Goal: Check status: Check status

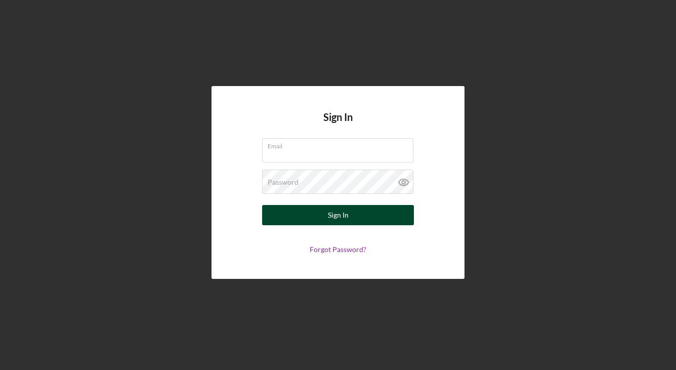
type input "[EMAIL_ADDRESS][DOMAIN_NAME]"
click at [338, 214] on div "Sign In" at bounding box center [338, 215] width 21 height 20
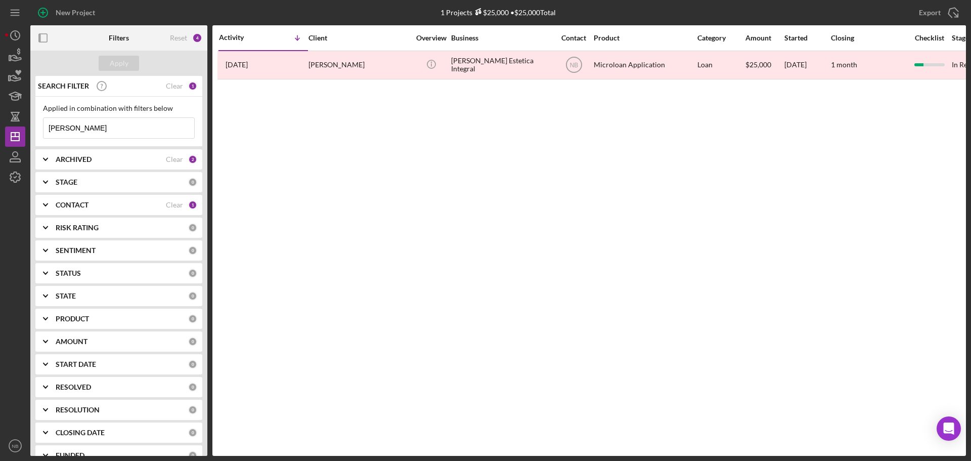
click at [102, 129] on input "[PERSON_NAME]" at bounding box center [118, 128] width 151 height 20
type input "v"
click at [113, 155] on div "ARCHIVED" at bounding box center [111, 159] width 110 height 8
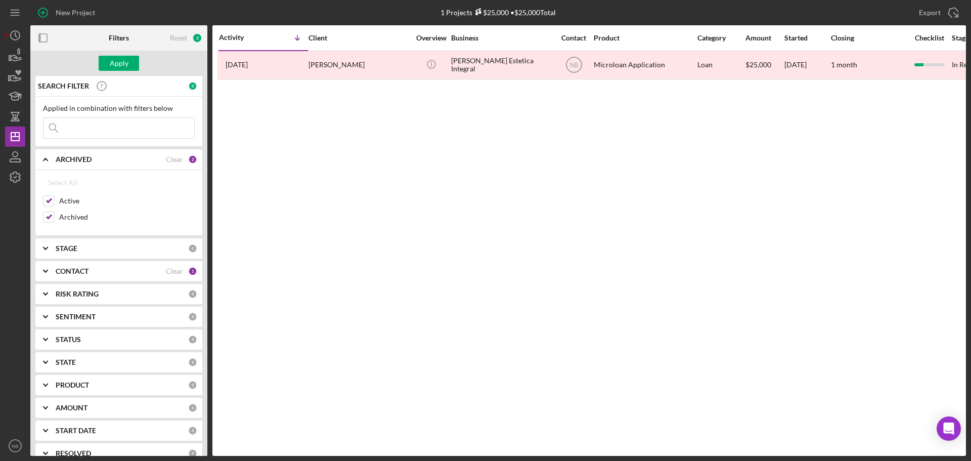
click at [77, 159] on b "ARCHIVED" at bounding box center [74, 159] width 36 height 8
click at [108, 164] on div "ARCHIVED Clear 2" at bounding box center [127, 159] width 142 height 20
click at [96, 159] on div "ARCHIVED" at bounding box center [111, 159] width 110 height 8
click at [75, 171] on div "SEARCH FILTER 0 Applied in combination with filters below Icon/Menu Close Icon/…" at bounding box center [118, 266] width 177 height 380
click at [75, 182] on b "STAGE" at bounding box center [67, 182] width 22 height 8
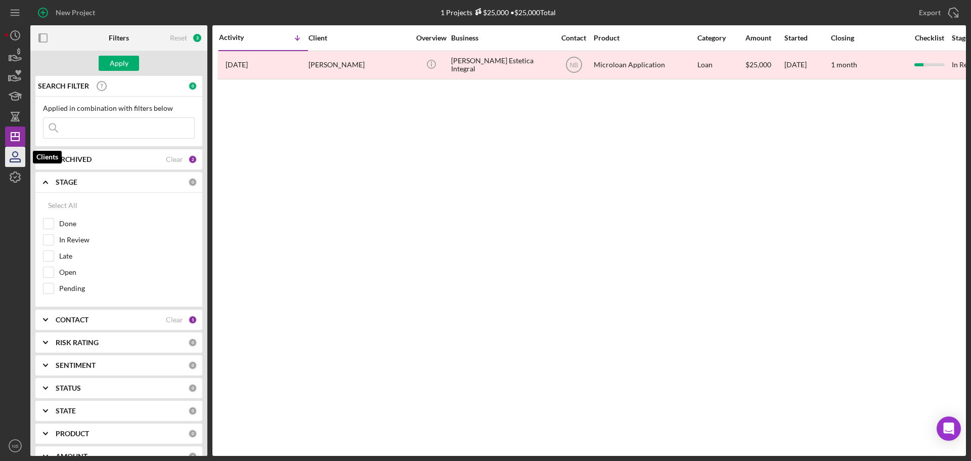
click at [16, 147] on icon "button" at bounding box center [15, 156] width 25 height 25
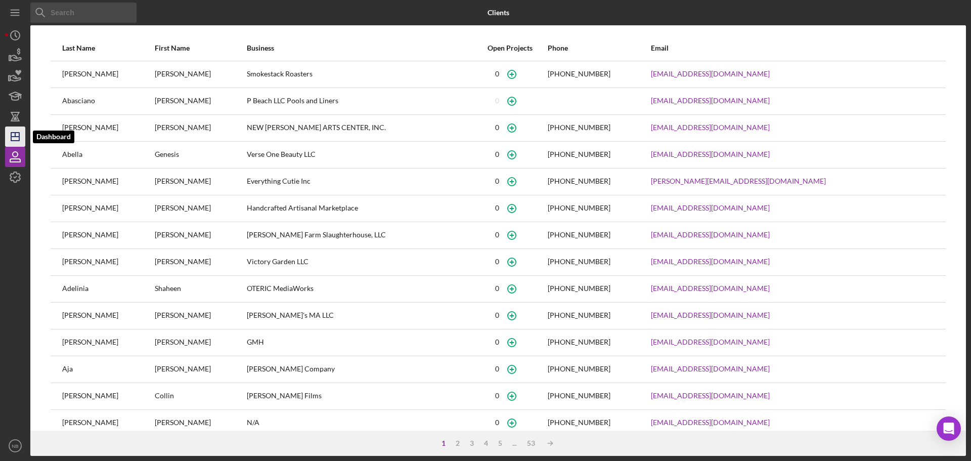
click at [18, 131] on icon "Icon/Dashboard" at bounding box center [15, 136] width 25 height 25
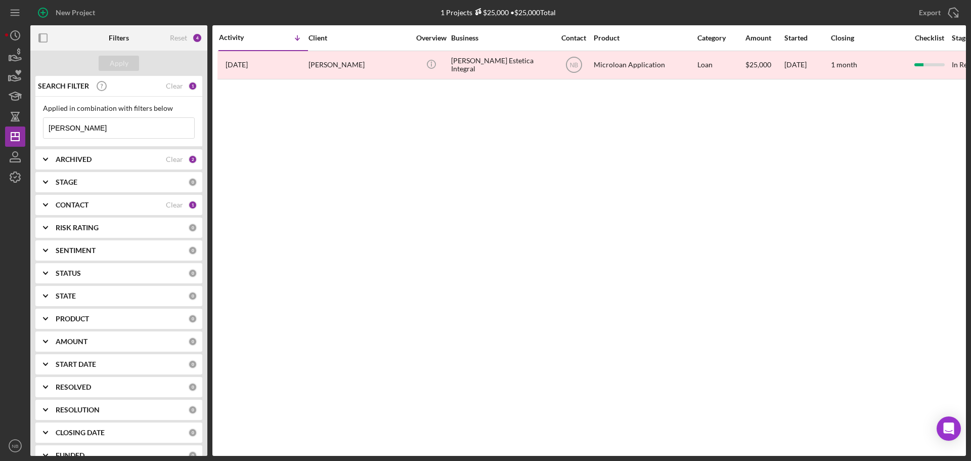
click at [132, 122] on input "[PERSON_NAME]" at bounding box center [118, 128] width 151 height 20
drag, startPoint x: 183, startPoint y: 85, endPoint x: 175, endPoint y: 85, distance: 8.1
click at [184, 85] on div "SEARCH FILTER Clear 1" at bounding box center [116, 85] width 162 height 25
click at [169, 85] on div "Clear" at bounding box center [174, 86] width 17 height 8
click at [137, 70] on button "Apply" at bounding box center [119, 63] width 40 height 15
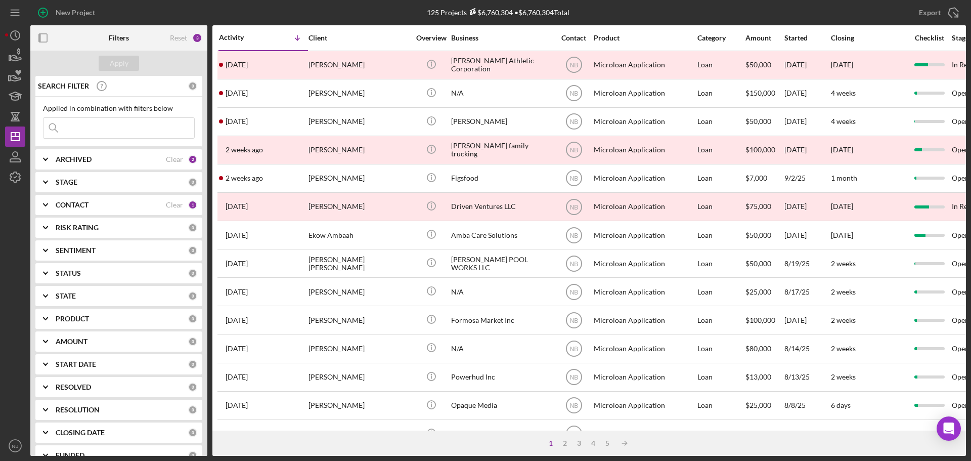
click at [112, 157] on div "ARCHIVED" at bounding box center [111, 159] width 110 height 8
click at [47, 219] on input "Archived" at bounding box center [48, 217] width 10 height 10
checkbox input "false"
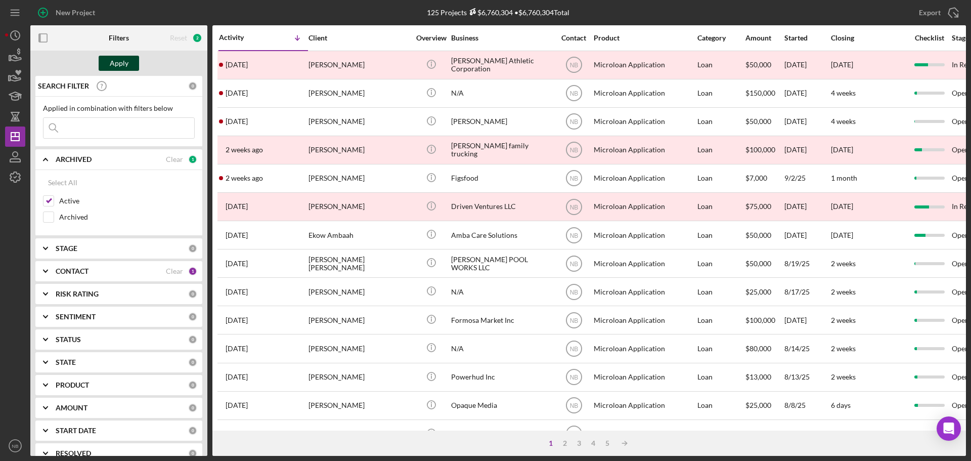
click at [127, 65] on div "Apply" at bounding box center [119, 63] width 19 height 15
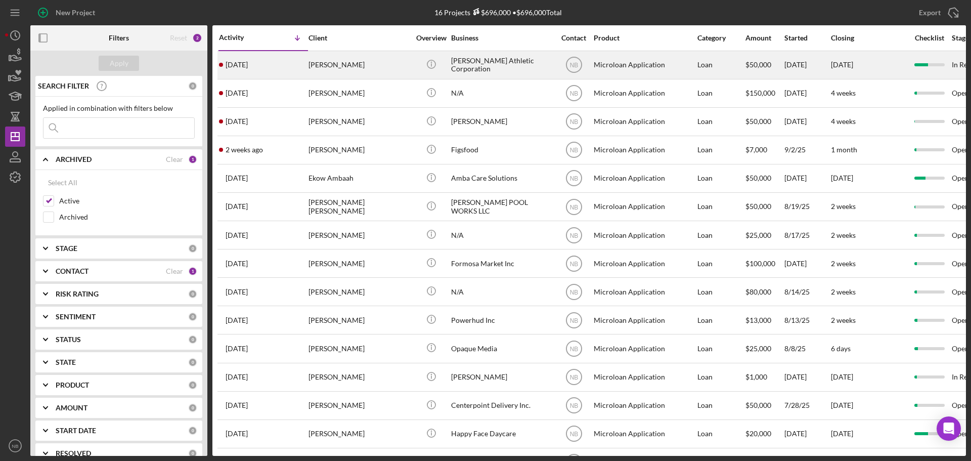
click at [374, 70] on div "[PERSON_NAME]" at bounding box center [358, 65] width 101 height 27
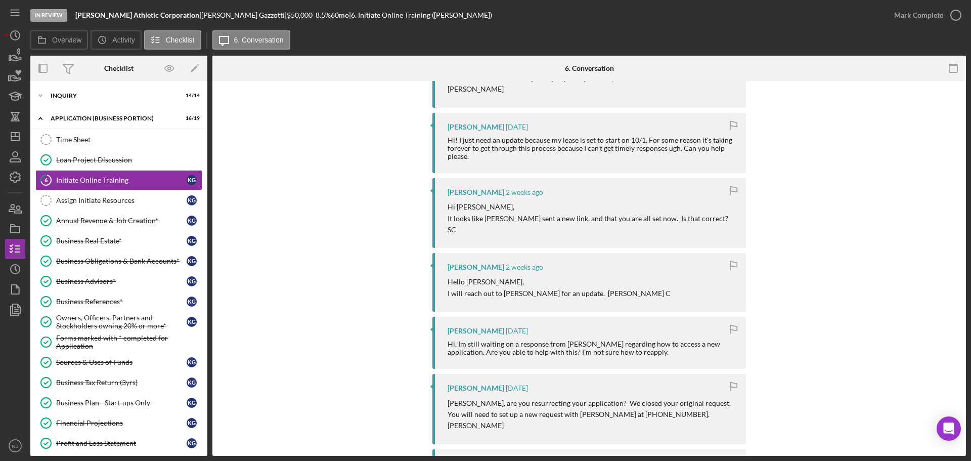
scroll to position [303, 0]
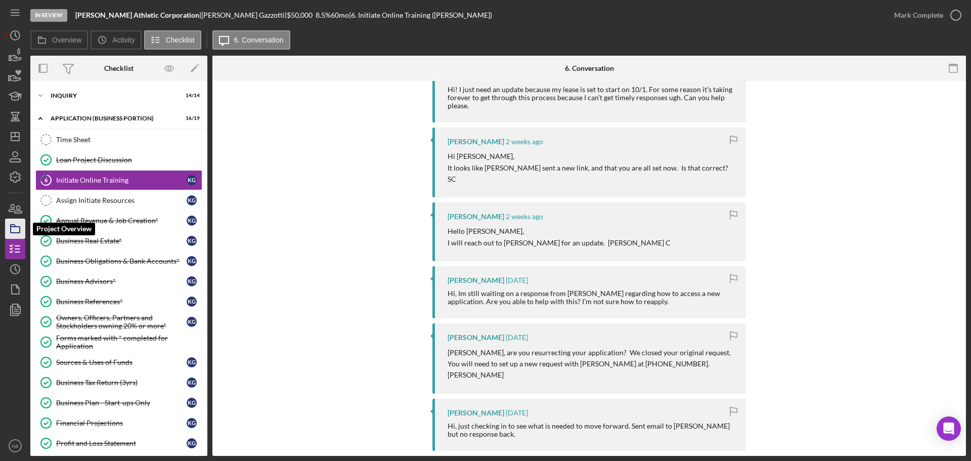
click at [17, 225] on icon "button" at bounding box center [15, 228] width 25 height 25
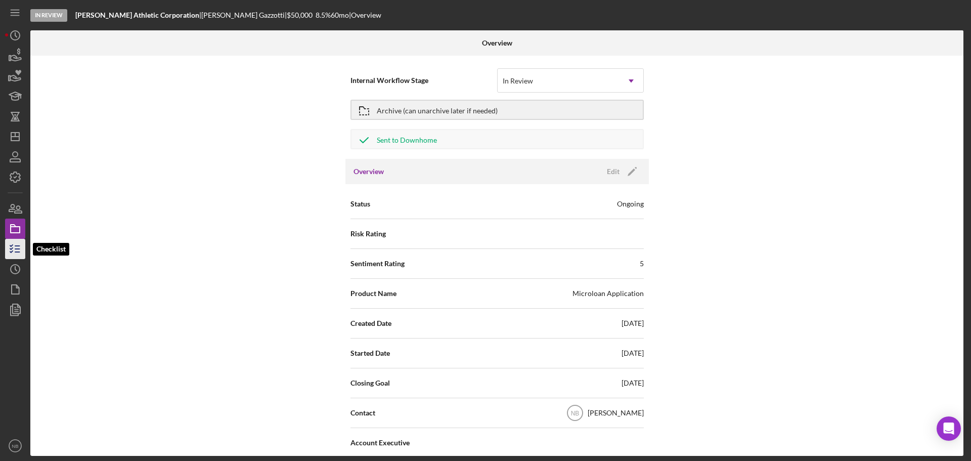
click at [10, 245] on icon "button" at bounding box center [15, 248] width 25 height 25
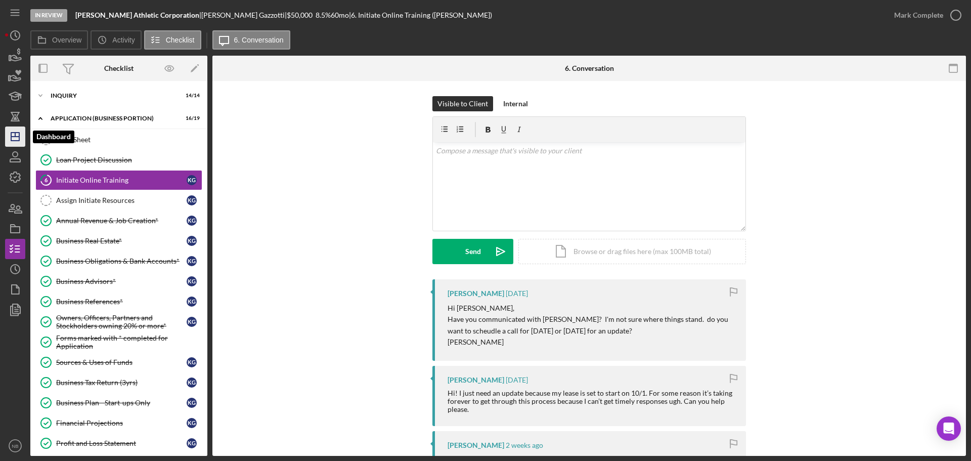
click at [14, 134] on icon "Icon/Dashboard" at bounding box center [15, 136] width 25 height 25
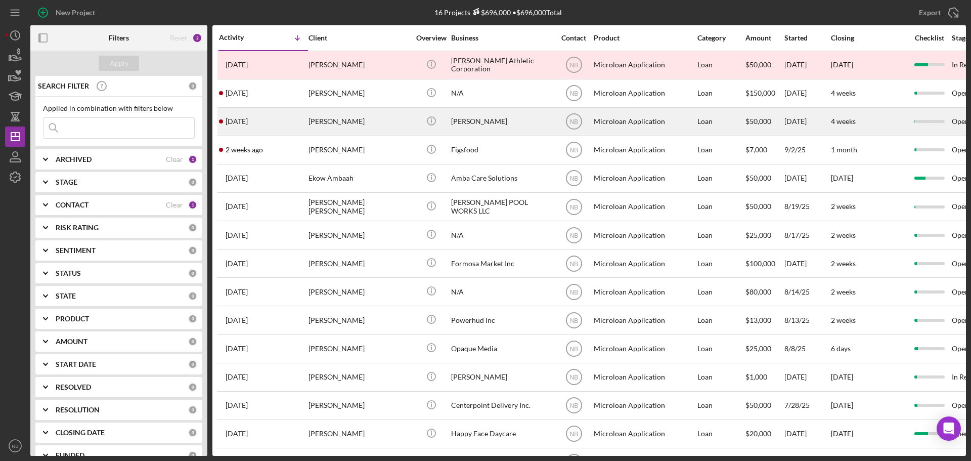
click at [481, 126] on div "[PERSON_NAME]" at bounding box center [501, 121] width 101 height 27
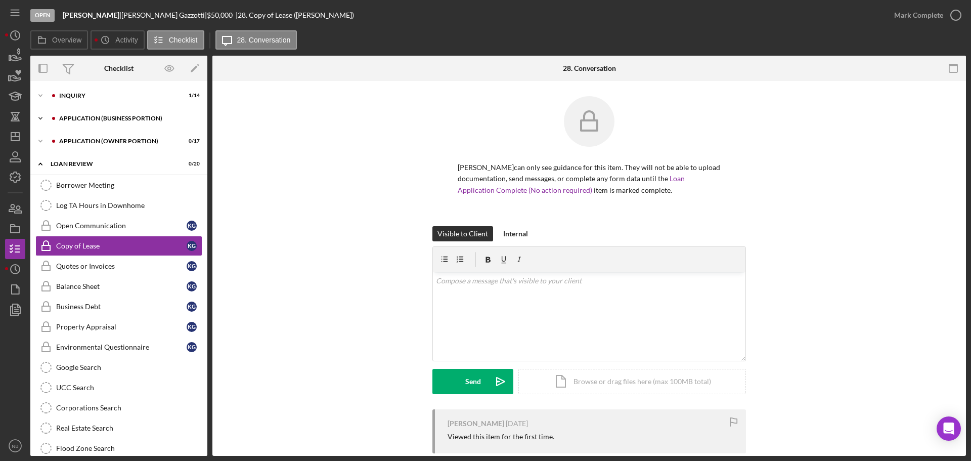
click at [98, 119] on div "APPLICATION (BUSINESS PORTION)" at bounding box center [127, 118] width 136 height 6
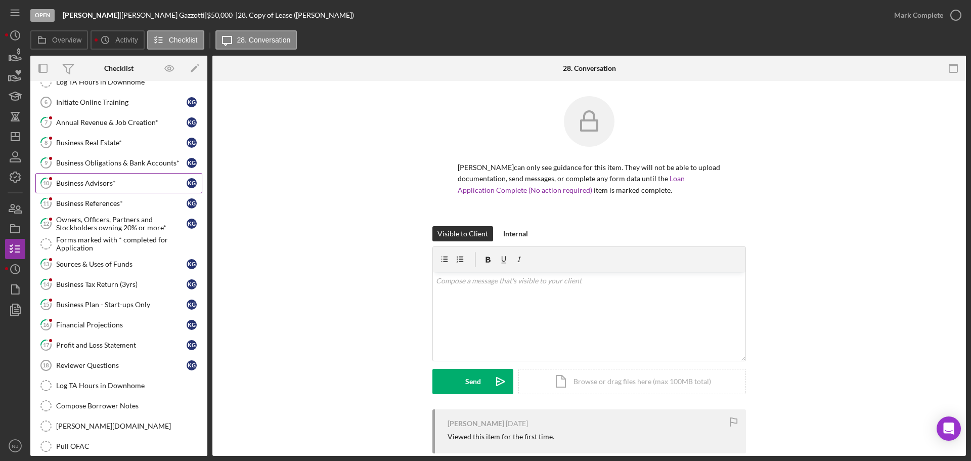
scroll to position [101, 0]
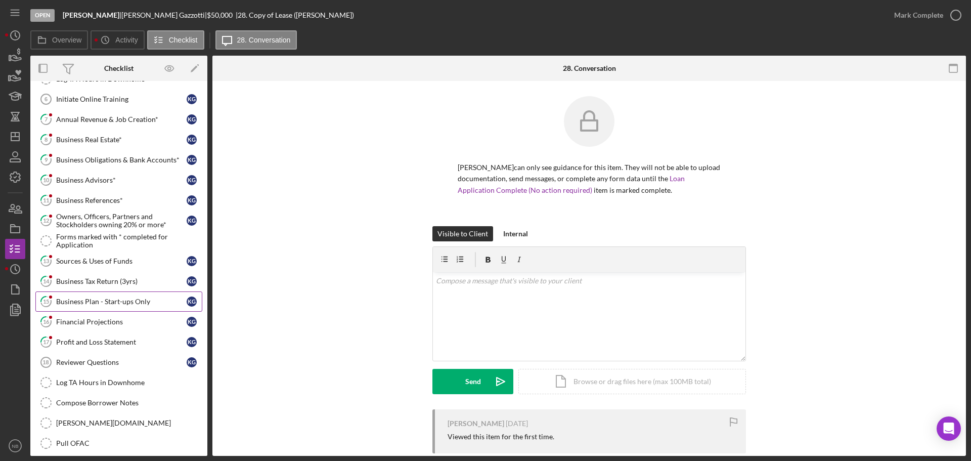
click at [95, 304] on div "Business Plan - Start-ups Only" at bounding box center [121, 301] width 130 height 8
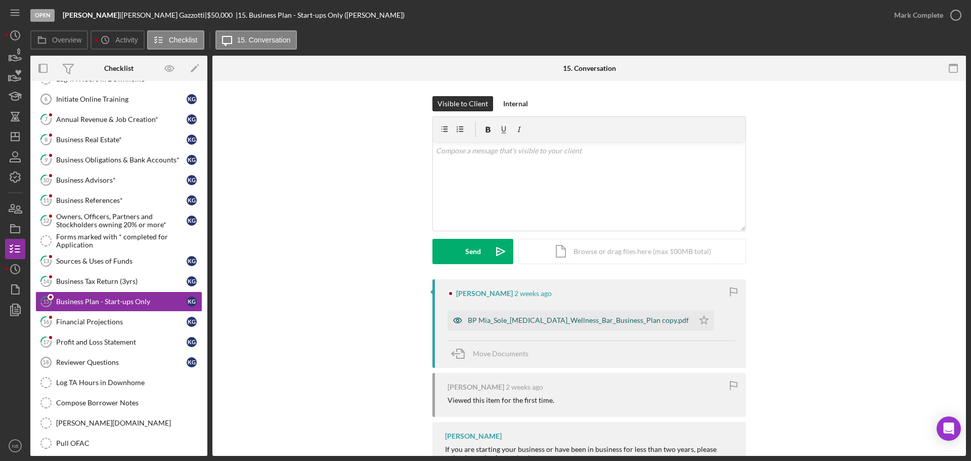
click at [486, 321] on div "BP Mia_Sole_[MEDICAL_DATA]_Wellness_Bar_Business_Plan copy.pdf" at bounding box center [578, 320] width 221 height 8
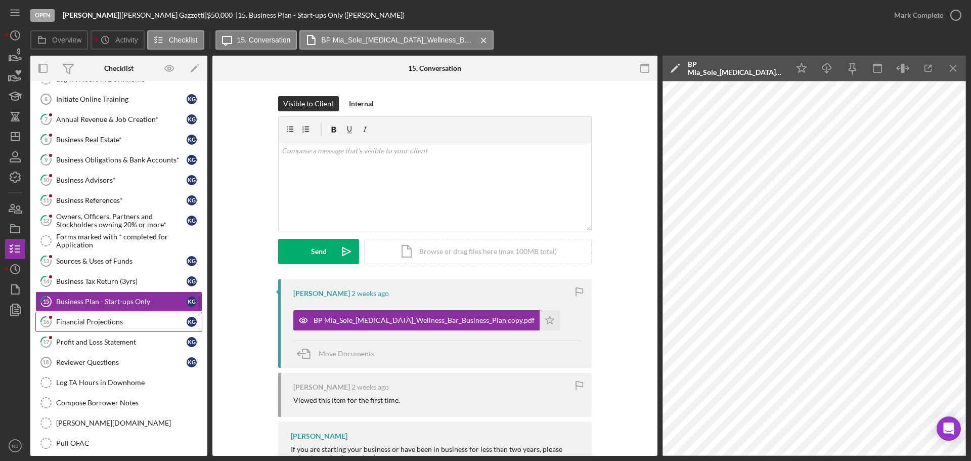
click at [137, 324] on div "Financial Projections" at bounding box center [121, 322] width 130 height 8
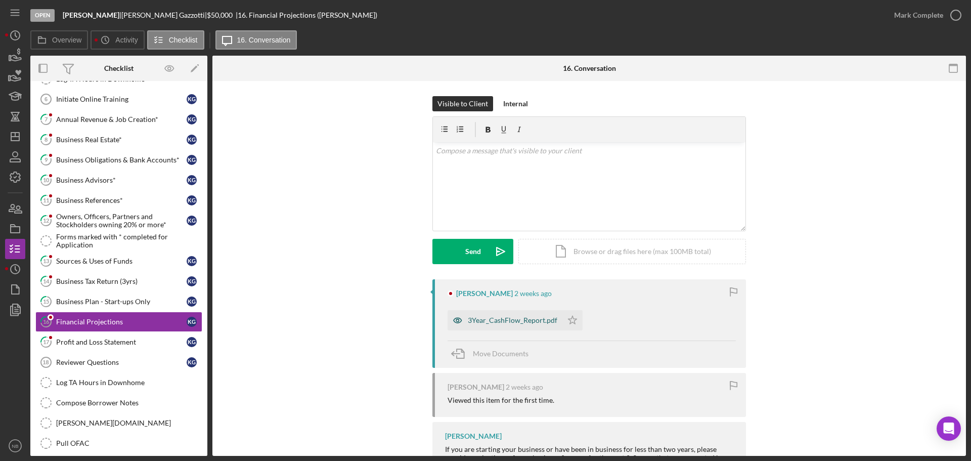
click at [518, 319] on div "3Year_CashFlow_Report.pdf" at bounding box center [512, 320] width 89 height 8
